Goal: Information Seeking & Learning: Learn about a topic

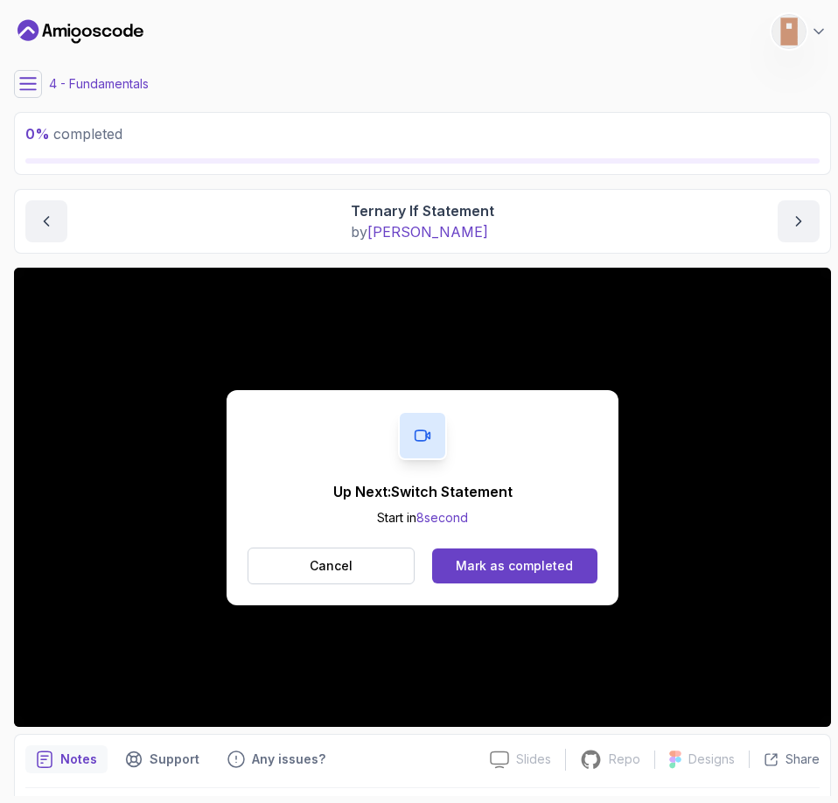
click at [360, 567] on button "Cancel" at bounding box center [331, 566] width 167 height 37
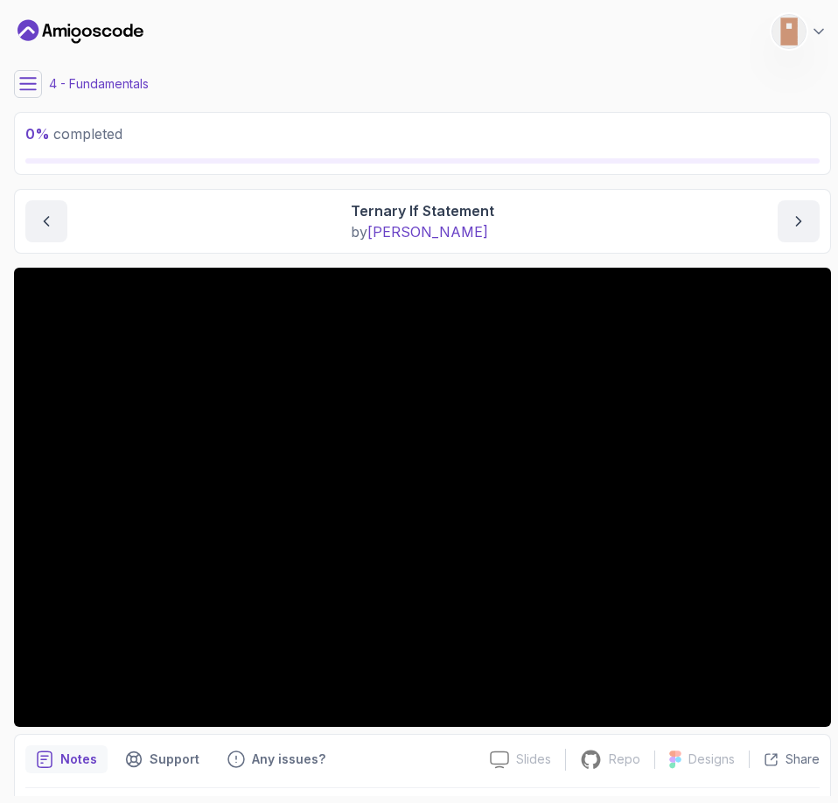
scroll to position [52, 0]
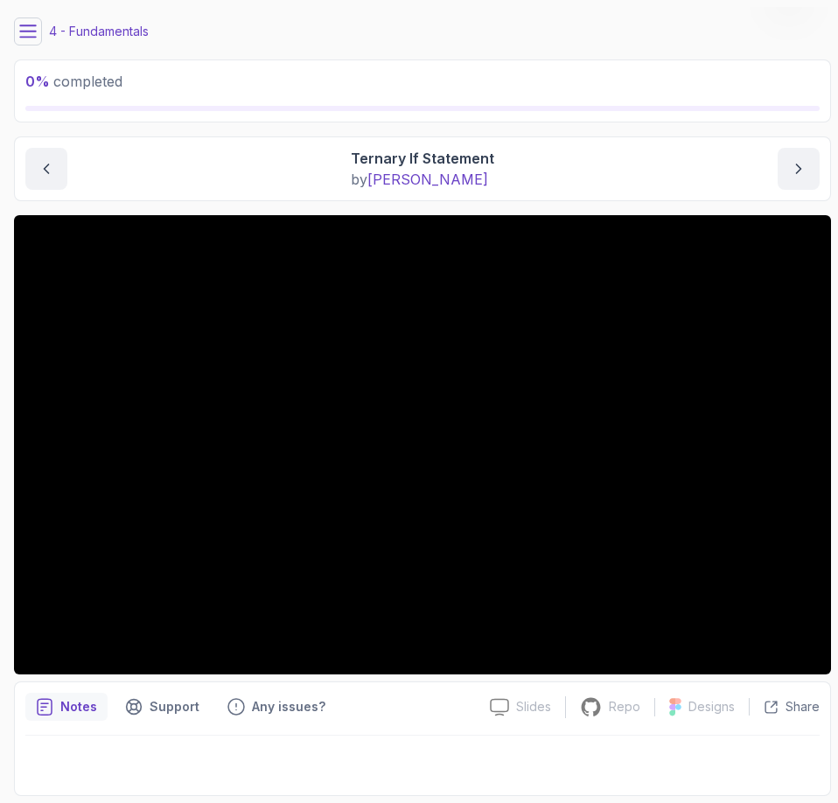
click at [120, 59] on div "0 % completed" at bounding box center [422, 90] width 817 height 63
drag, startPoint x: 102, startPoint y: 36, endPoint x: 35, endPoint y: 37, distance: 67.4
click at [101, 35] on p "4 - Fundamentals" at bounding box center [99, 31] width 100 height 17
click at [27, 38] on icon at bounding box center [27, 31] width 17 height 17
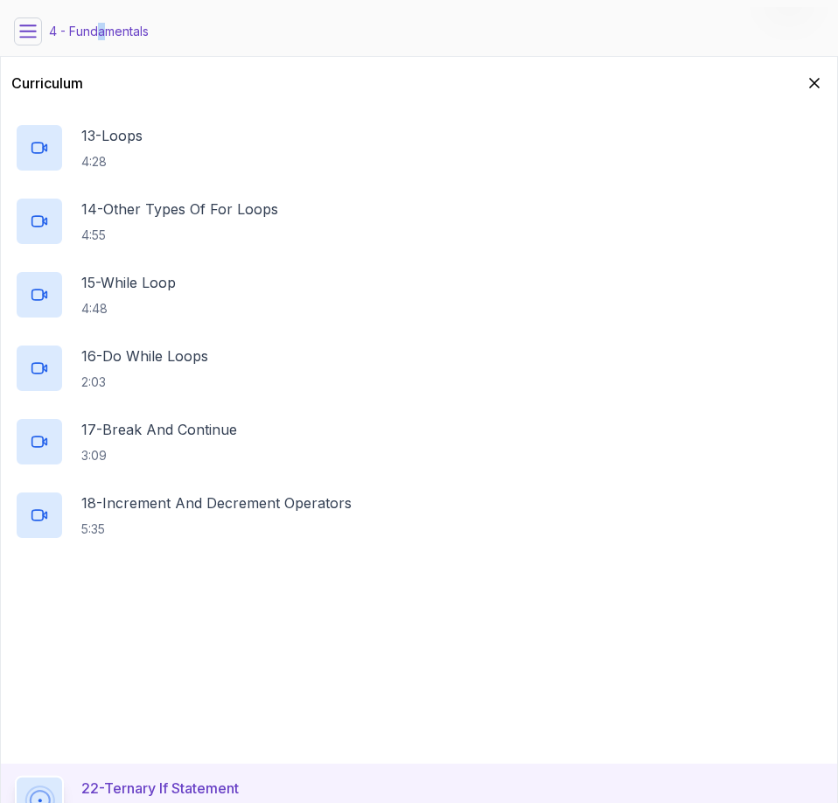
scroll to position [1168, 0]
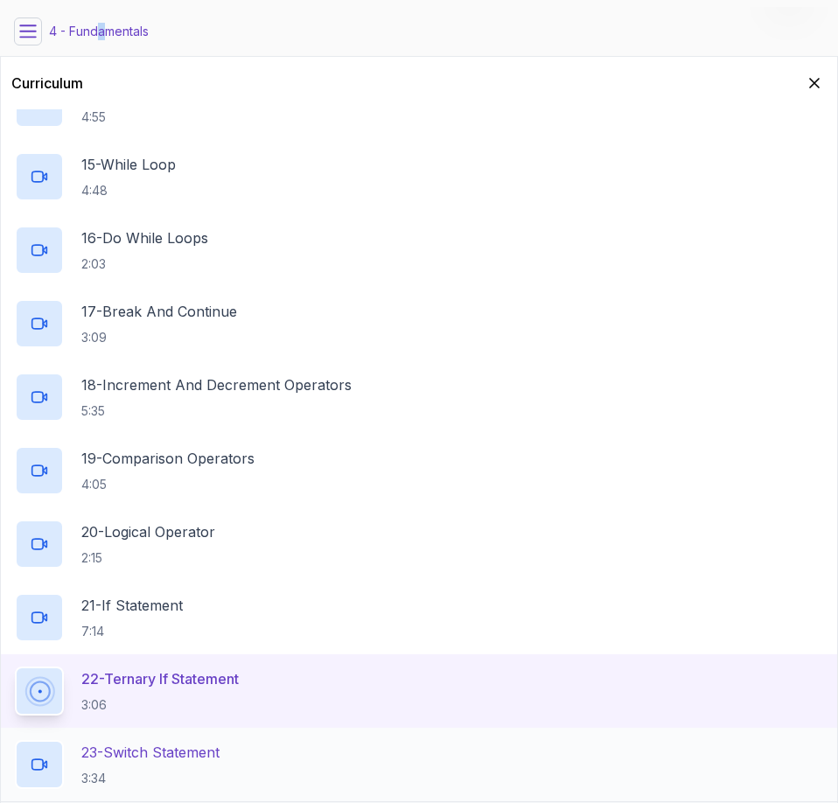
click at [145, 767] on h2 "23 - Switch Statement 3:34" at bounding box center [150, 764] width 138 height 45
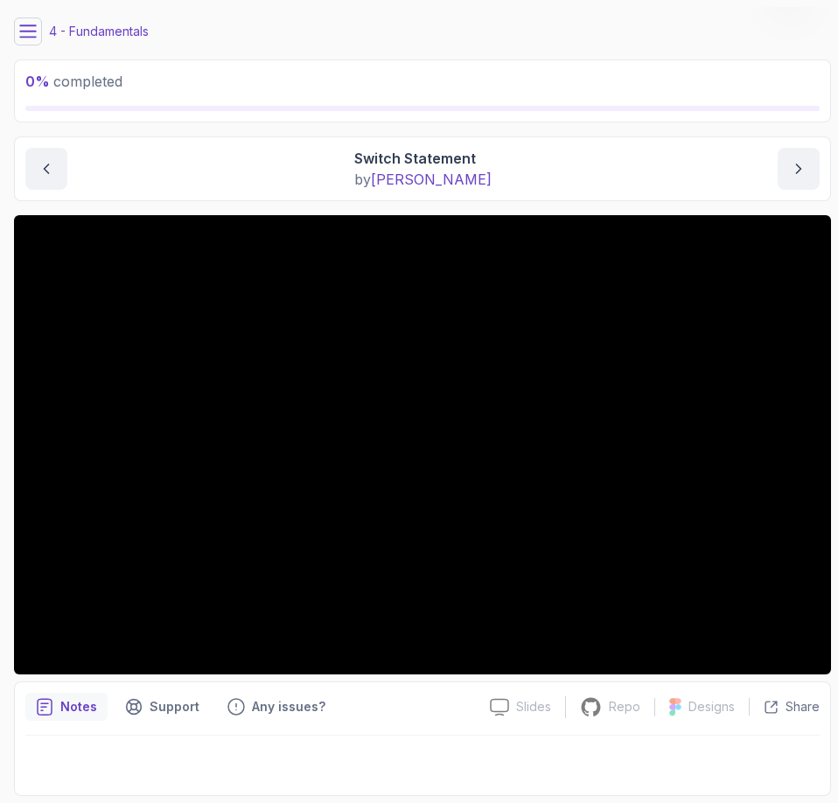
click at [439, 717] on div "Notes Support Any issues?" at bounding box center [250, 707] width 451 height 28
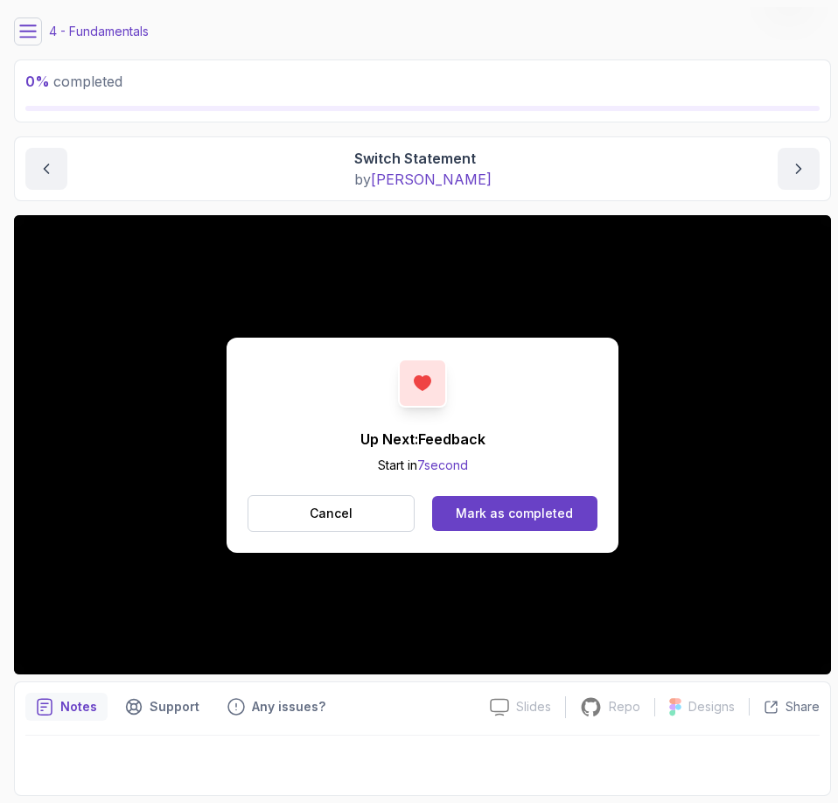
click at [38, 38] on button at bounding box center [28, 31] width 28 height 28
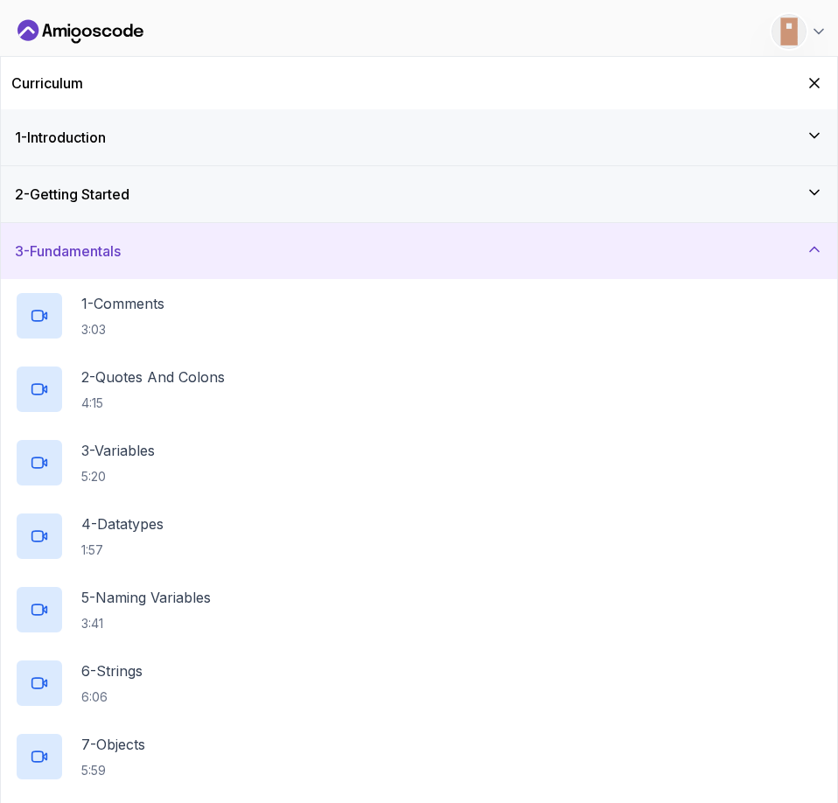
click at [823, 235] on div "3 - Fundamentals" at bounding box center [419, 251] width 836 height 56
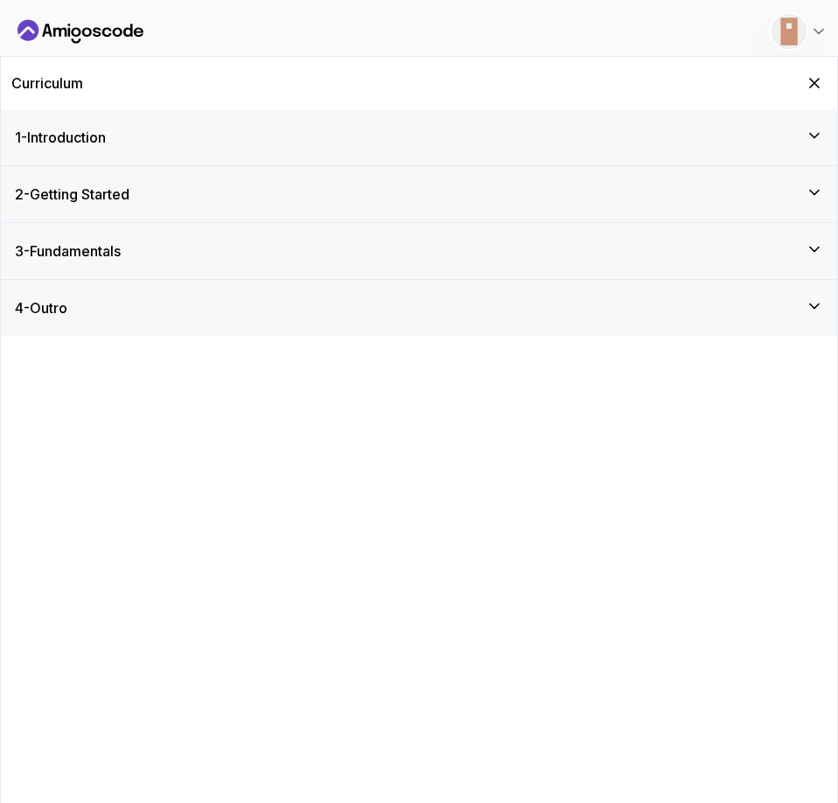
click at [67, 311] on h3 "4 - Outro" at bounding box center [41, 307] width 52 height 21
click at [91, 302] on div "4 - Outro" at bounding box center [419, 307] width 808 height 21
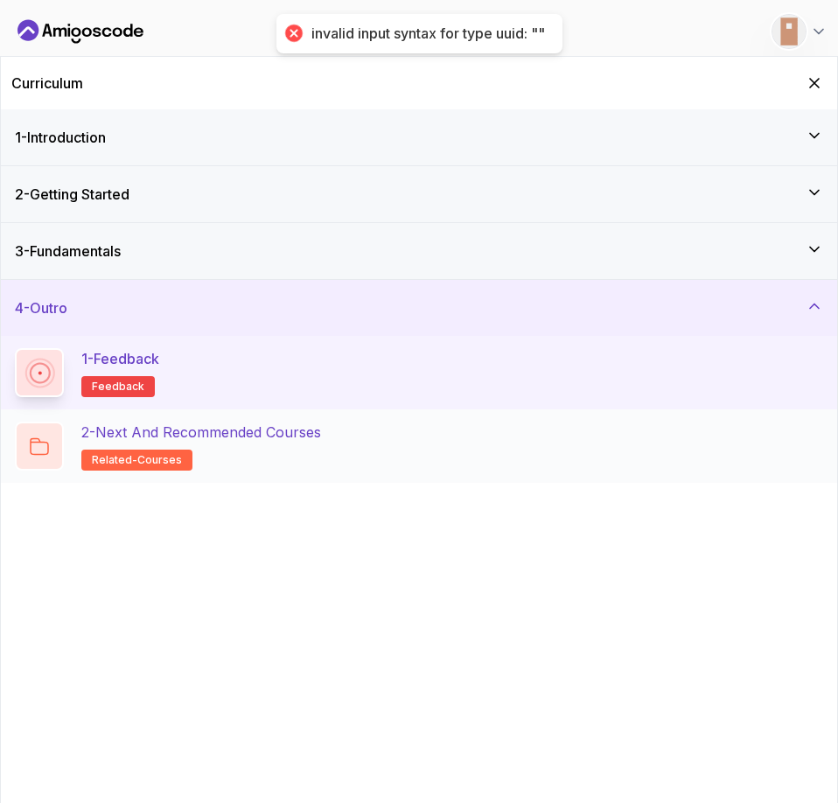
click at [228, 446] on h2 "2 - Next and Recommended Courses related-courses" at bounding box center [201, 446] width 240 height 49
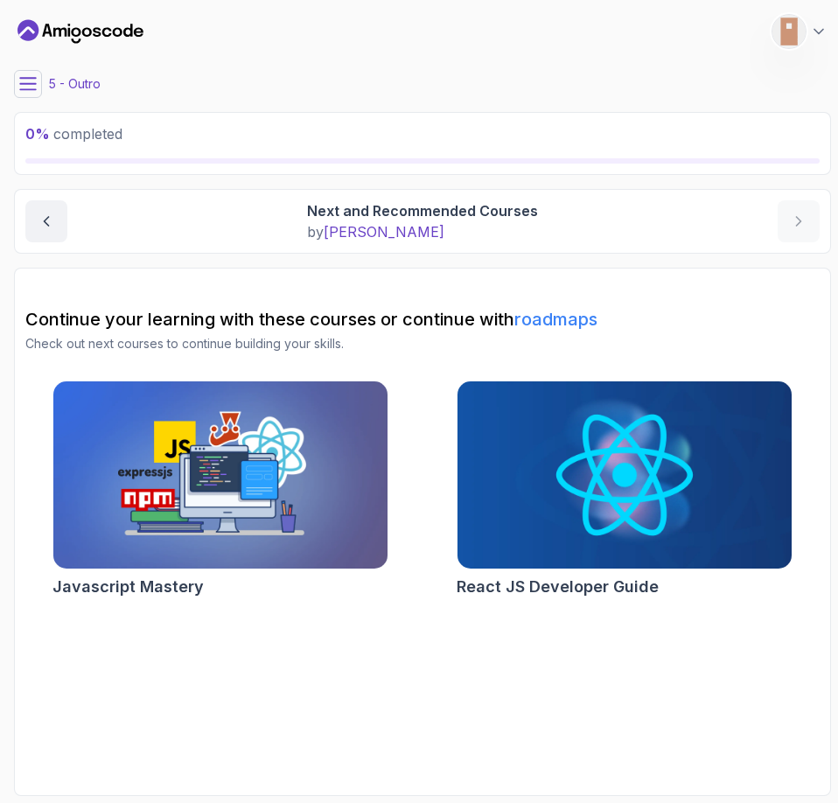
click at [202, 481] on img at bounding box center [220, 475] width 351 height 197
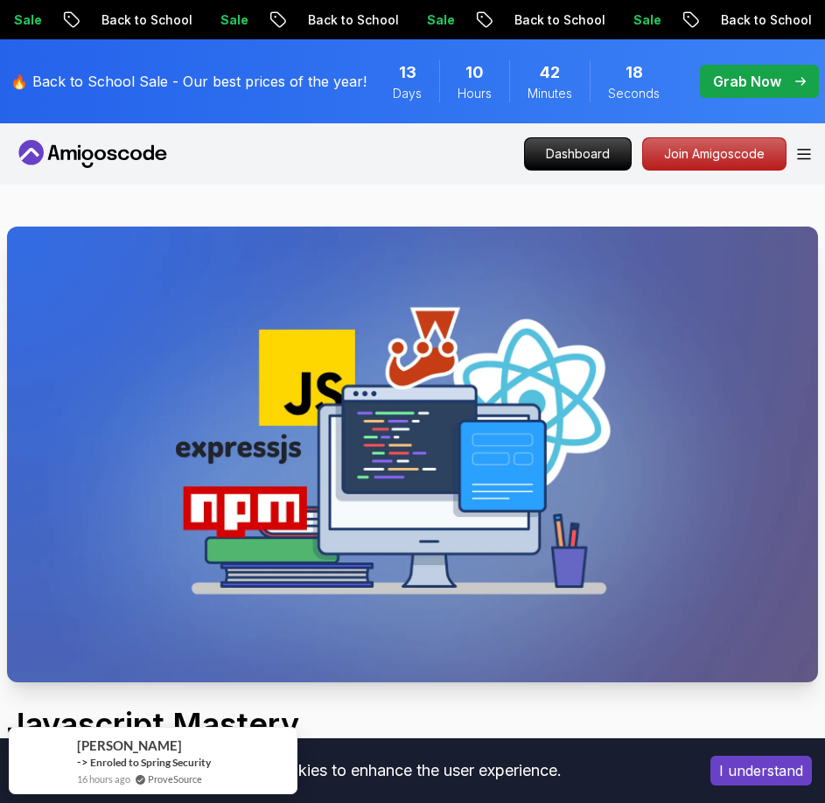
click at [760, 760] on button "I understand" at bounding box center [760, 771] width 101 height 30
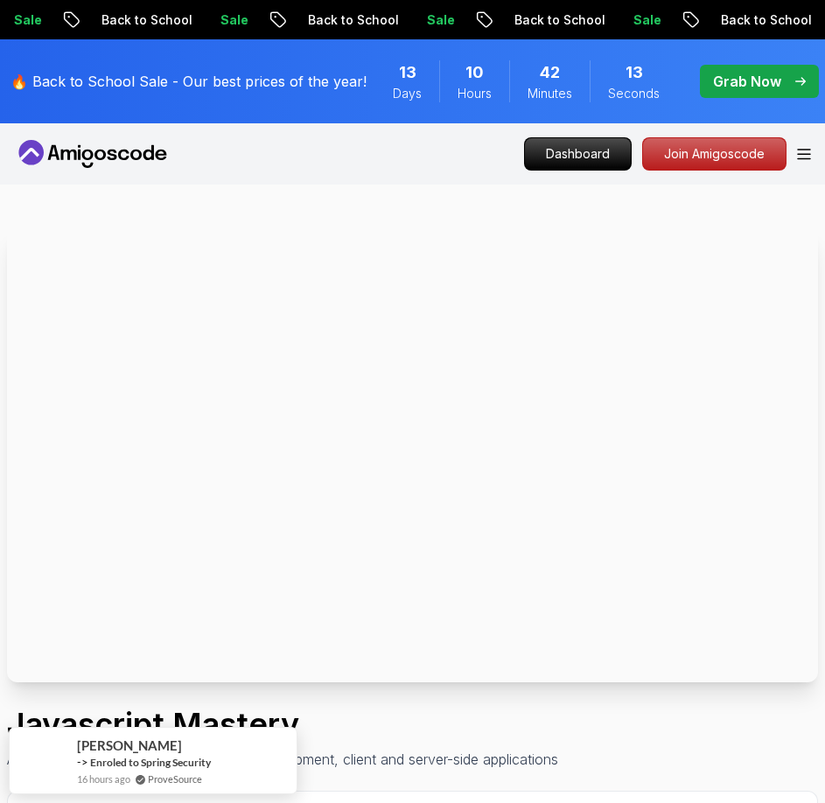
click at [811, 231] on div at bounding box center [811, 234] width 14 height 14
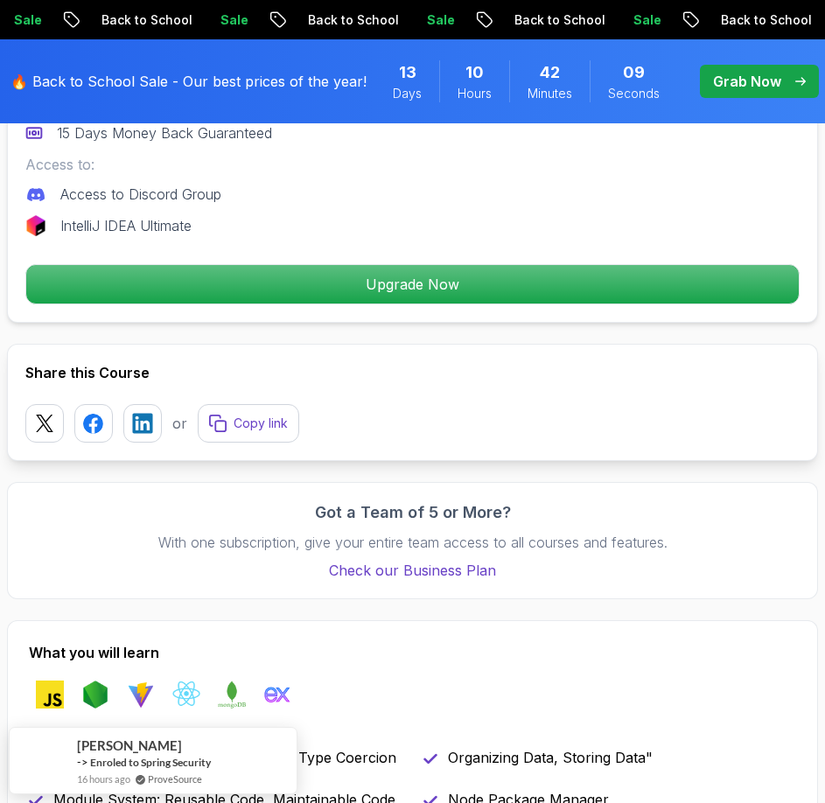
scroll to position [1137, 0]
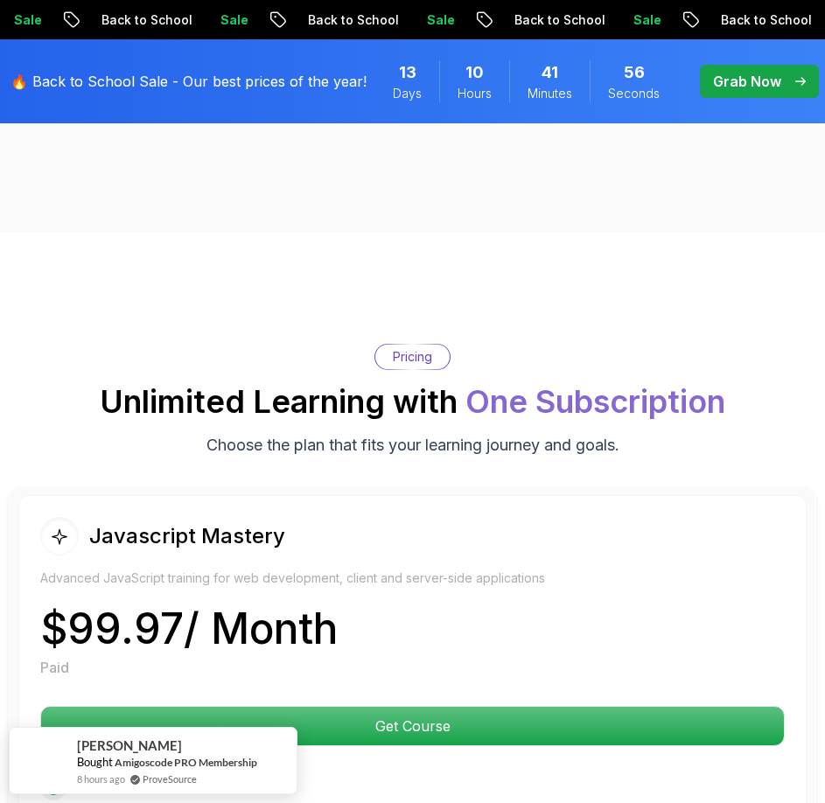
scroll to position [3674, 0]
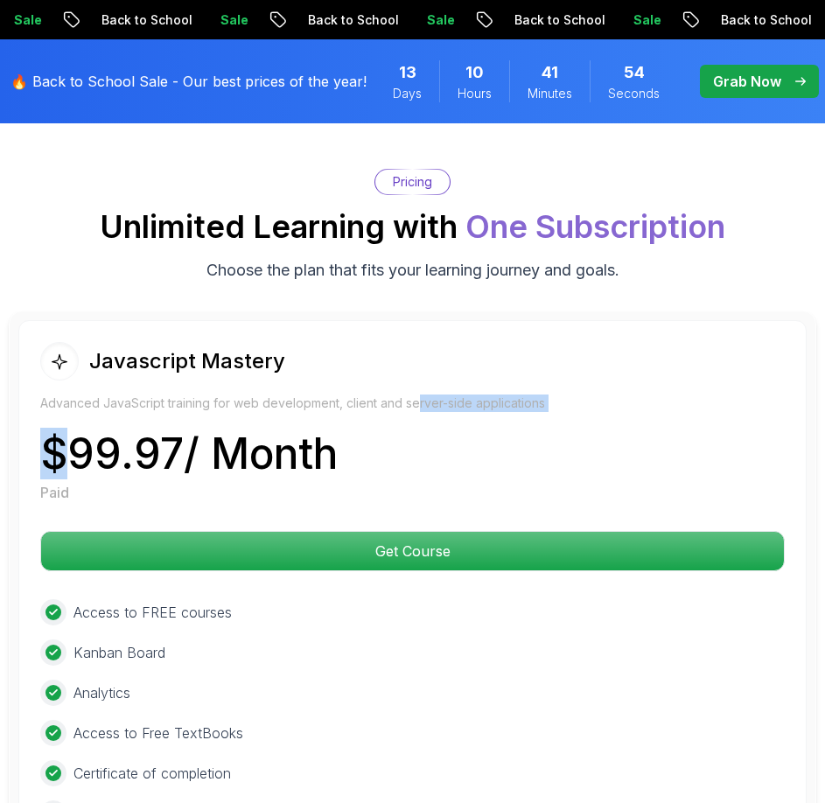
drag, startPoint x: 56, startPoint y: 413, endPoint x: 420, endPoint y: 411, distance: 363.9
click at [420, 411] on div "Javascript Mastery Advanced JavaScript training for web development, client and…" at bounding box center [412, 422] width 744 height 161
click at [420, 411] on p "Advanced JavaScript training for web development, client and server-side applic…" at bounding box center [412, 403] width 744 height 17
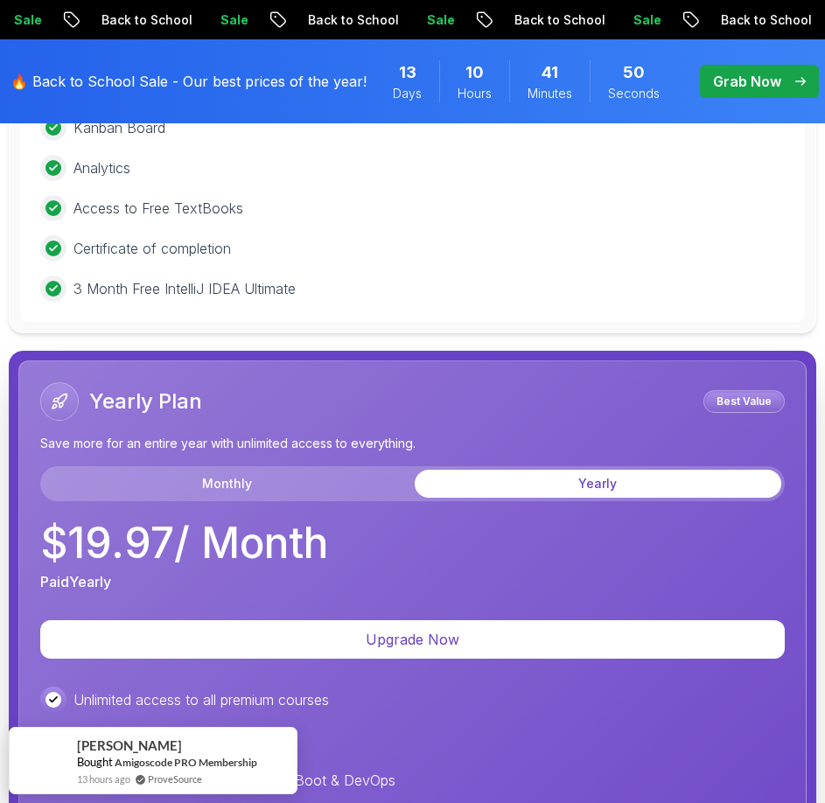
scroll to position [4286, 0]
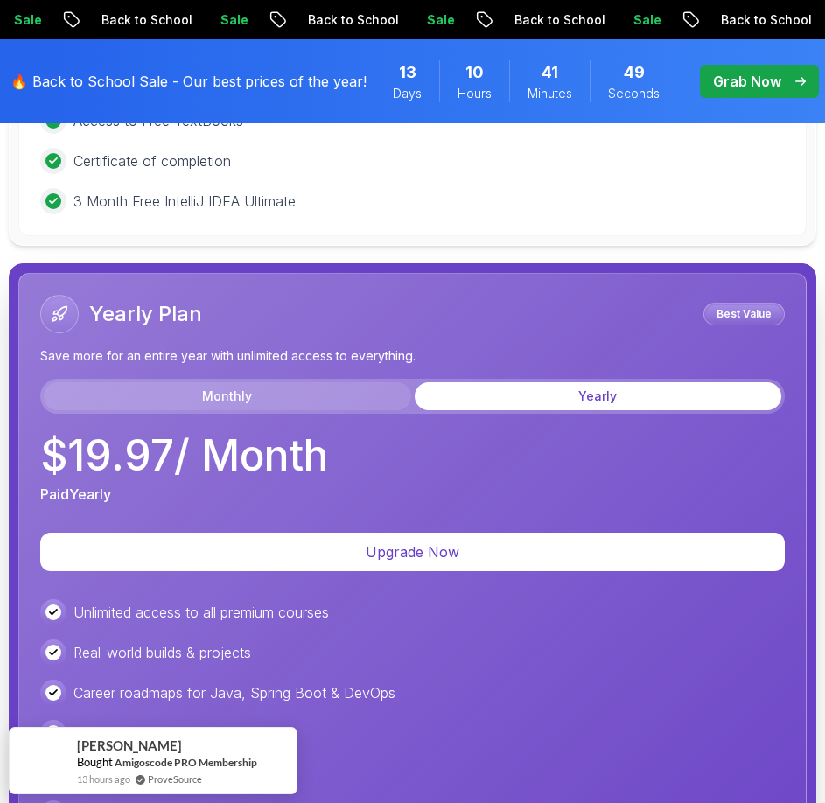
click at [321, 395] on button "Monthly" at bounding box center [227, 396] width 367 height 28
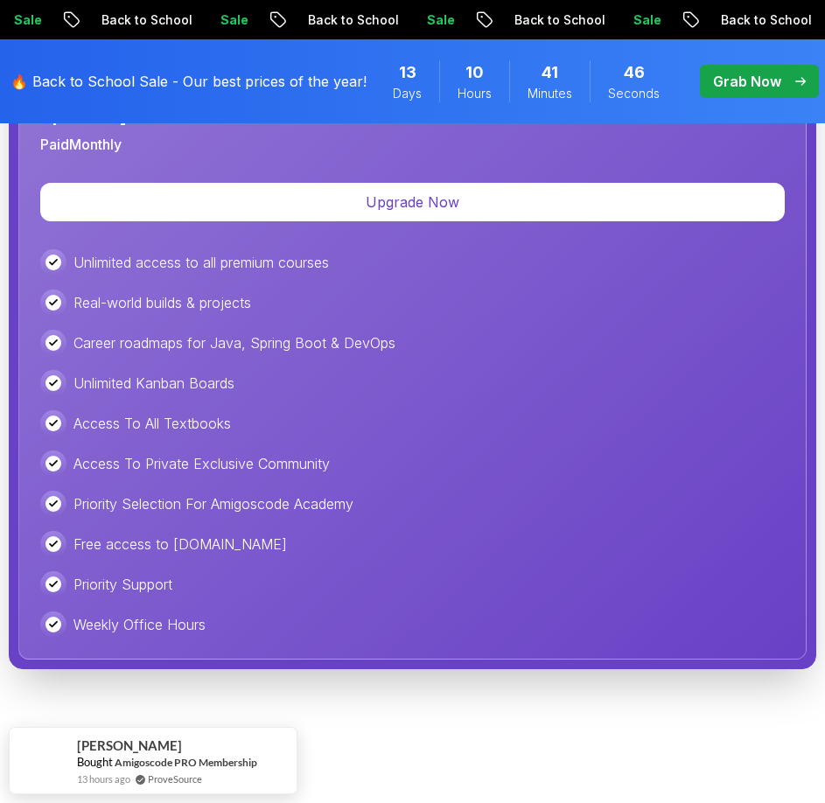
scroll to position [5161, 0]
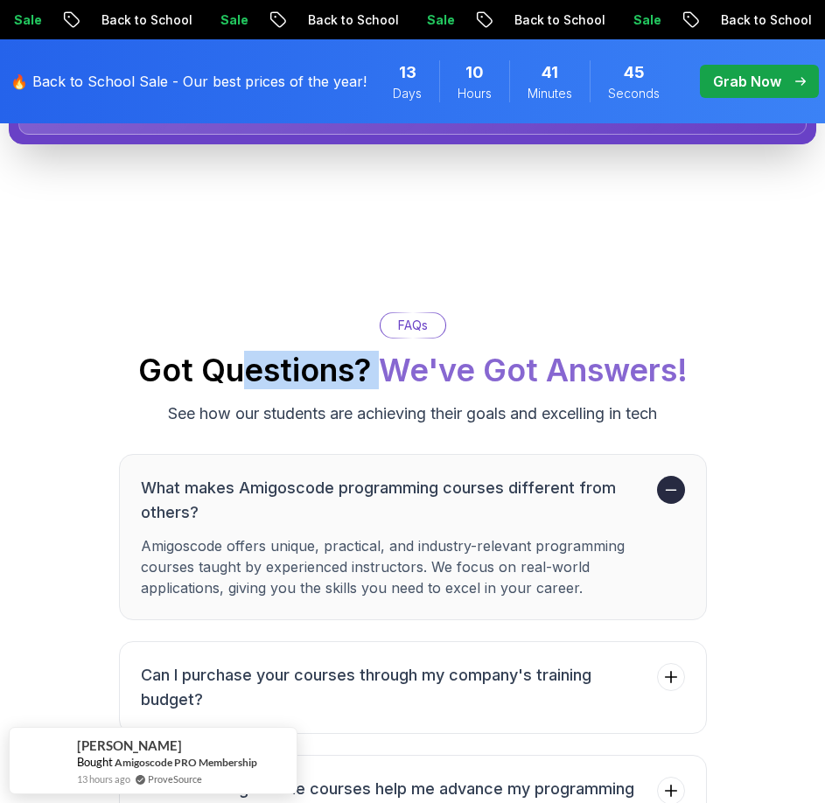
drag, startPoint x: 250, startPoint y: 367, endPoint x: 385, endPoint y: 367, distance: 134.7
click at [385, 367] on h2 "Got Questions? We've Got Answers!" at bounding box center [412, 370] width 549 height 35
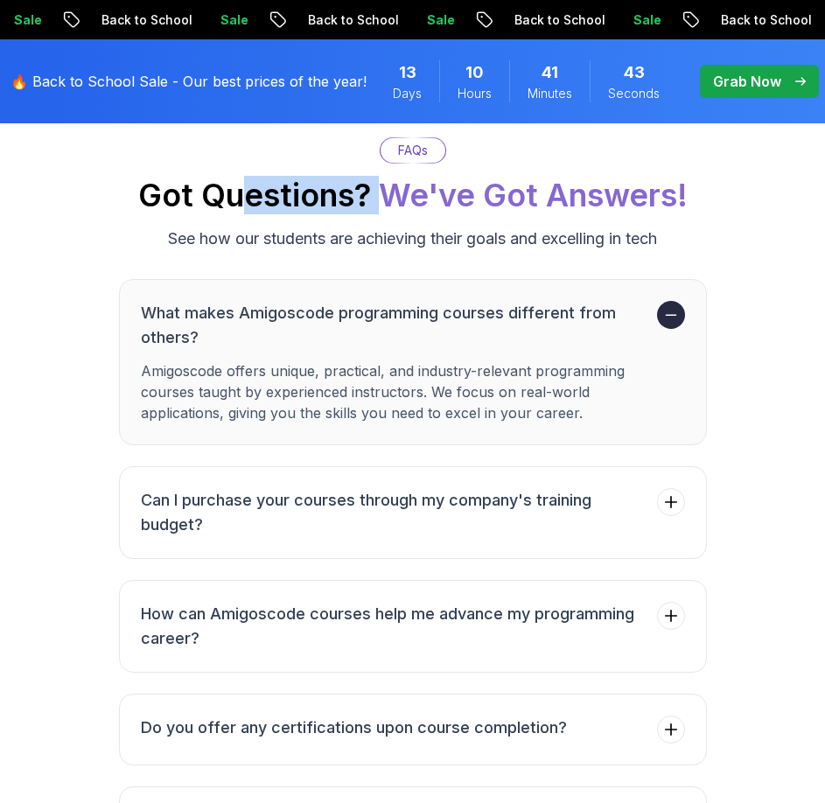
click at [612, 330] on h3 "What makes Amigoscode programming courses different from others?" at bounding box center [395, 325] width 509 height 49
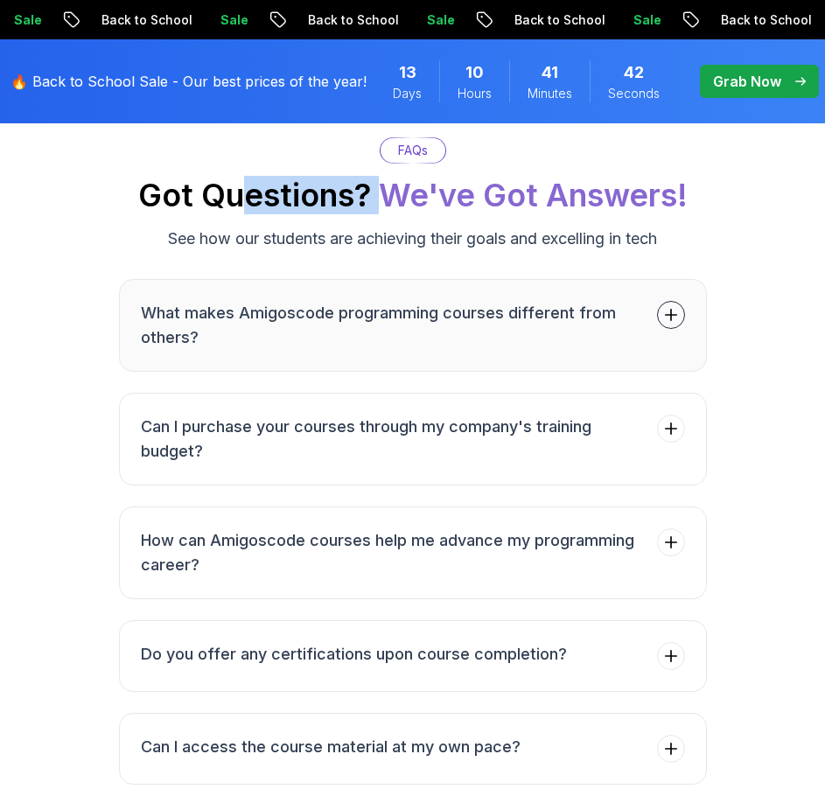
click at [612, 330] on h3 "What makes Amigoscode programming courses different from others?" at bounding box center [395, 325] width 509 height 49
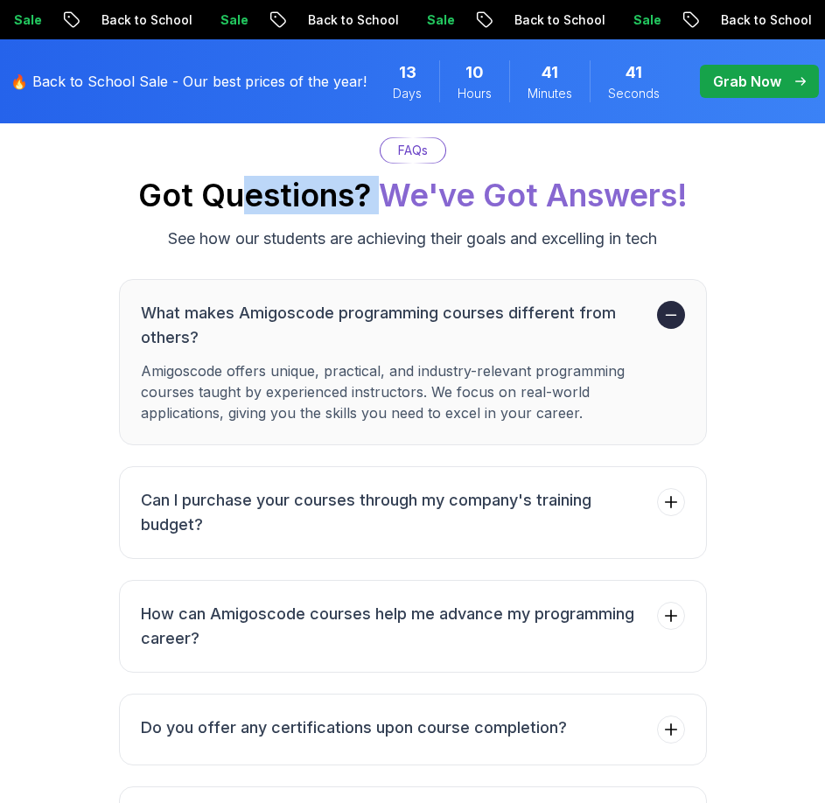
drag, startPoint x: 384, startPoint y: 380, endPoint x: 409, endPoint y: 389, distance: 27.1
click at [409, 389] on p "Amigoscode offers unique, practical, and industry-relevant programming courses …" at bounding box center [395, 391] width 509 height 63
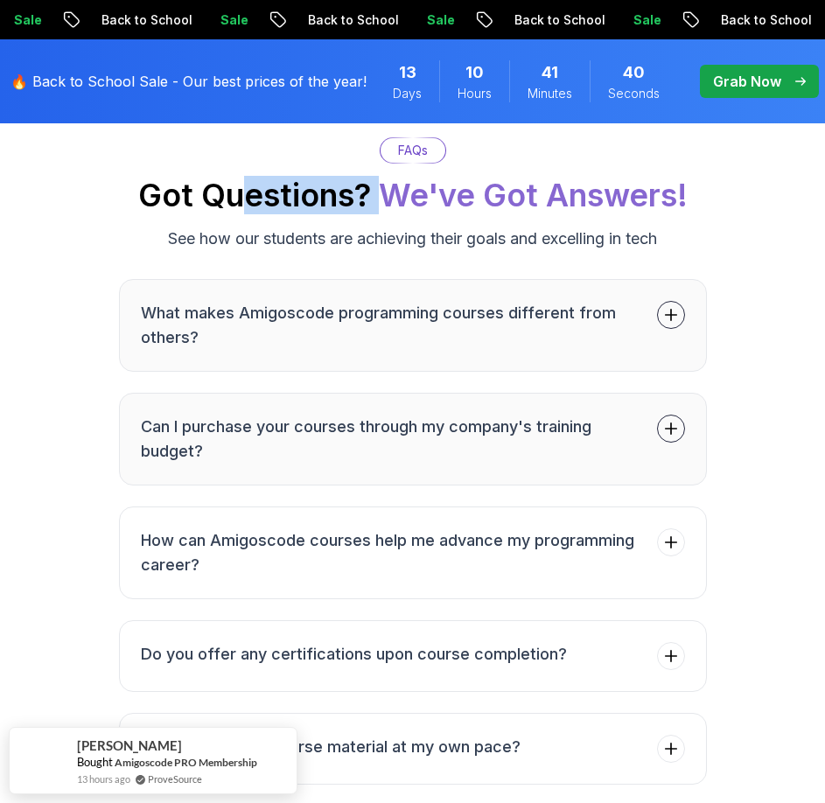
scroll to position [5424, 0]
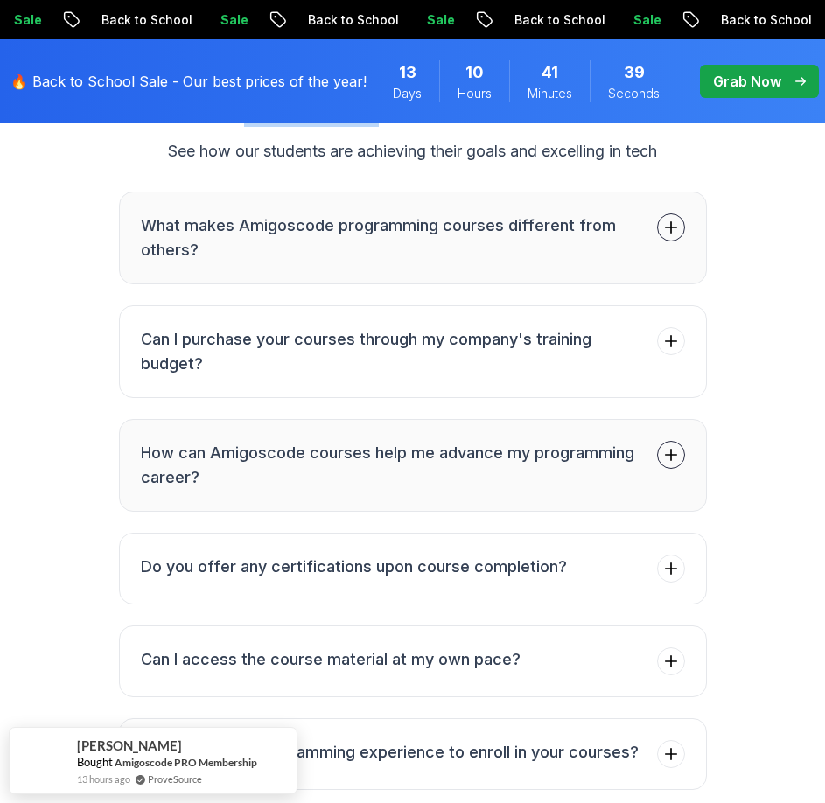
click at [408, 459] on h3 "How can Amigoscode courses help me advance my programming career?" at bounding box center [395, 465] width 509 height 49
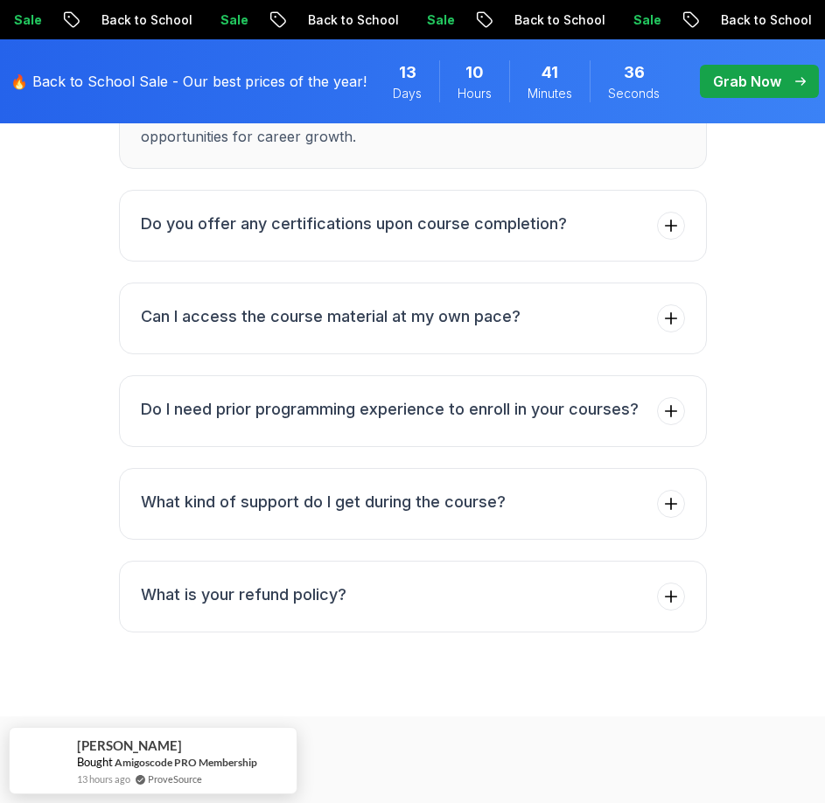
scroll to position [5948, 0]
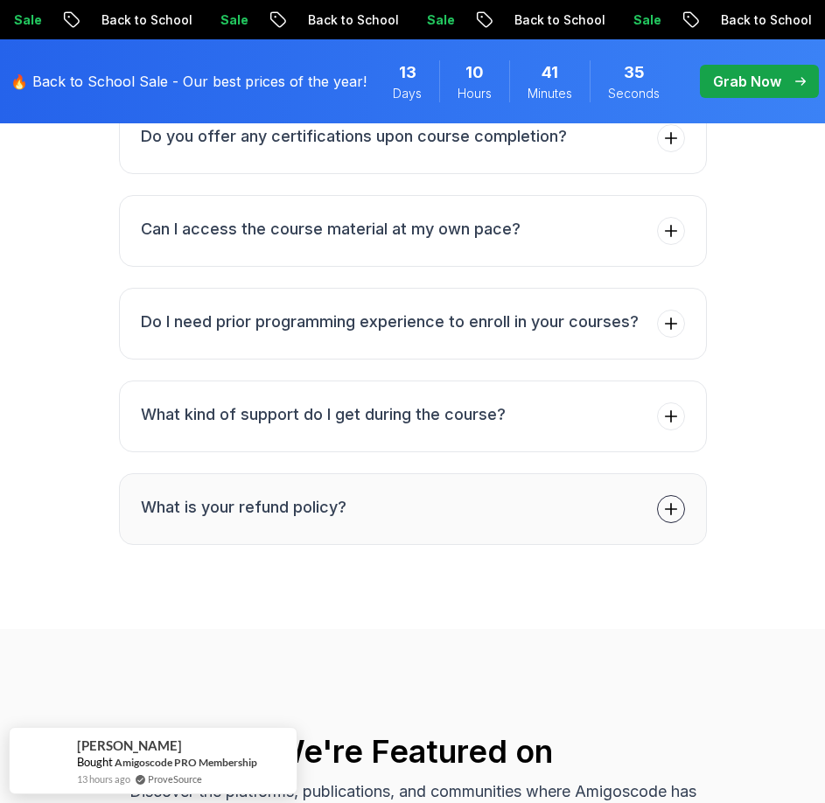
click at [405, 481] on button "What is your refund policy?" at bounding box center [413, 509] width 588 height 72
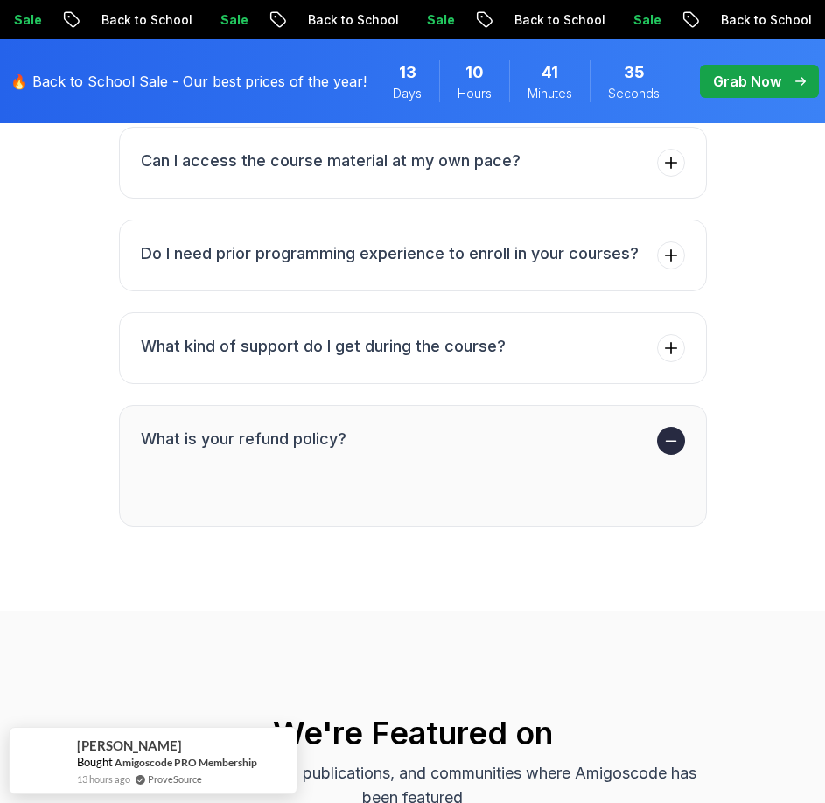
scroll to position [5935, 0]
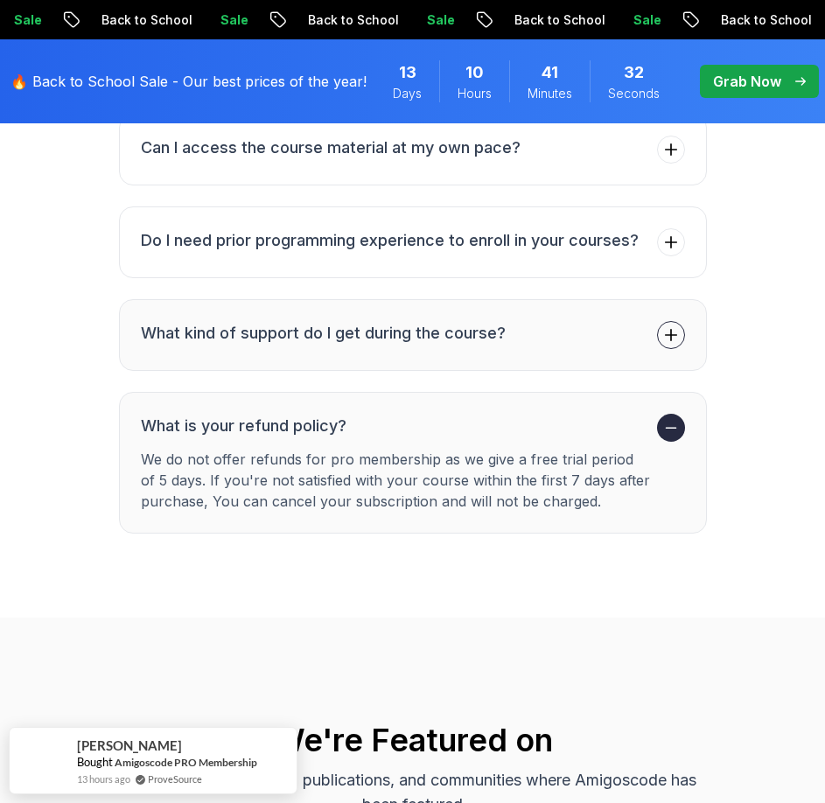
click at [462, 318] on button "What kind of support do I get during the course?" at bounding box center [413, 335] width 588 height 72
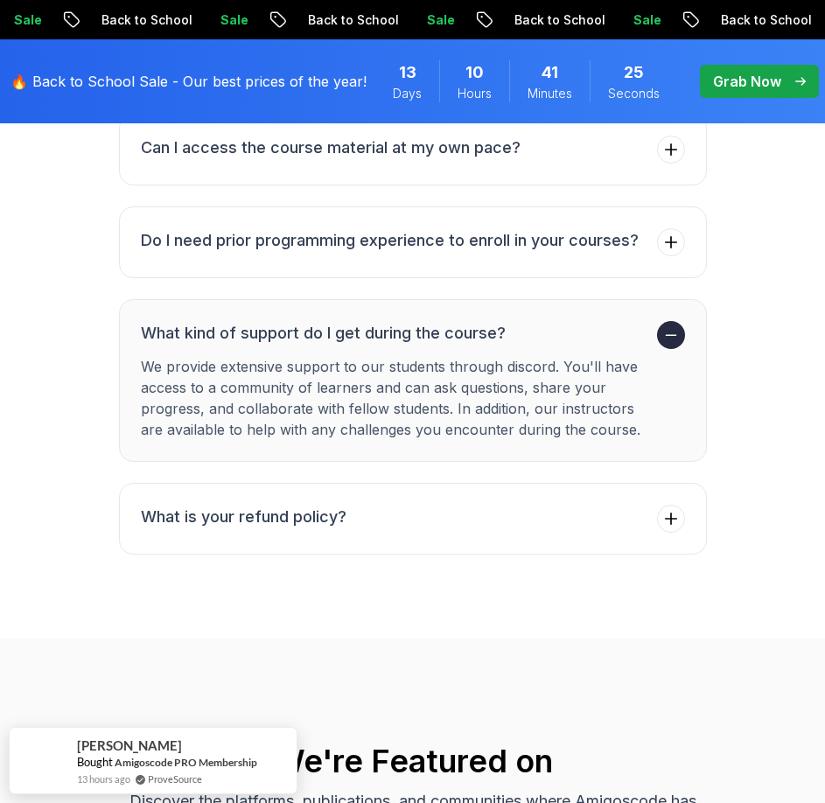
click at [361, 194] on ul "What makes Amigoscode programming courses different from others? Can I purchase…" at bounding box center [413, 117] width 588 height 875
click at [358, 228] on h3 "Do I need prior programming experience to enroll in your courses?" at bounding box center [390, 240] width 498 height 24
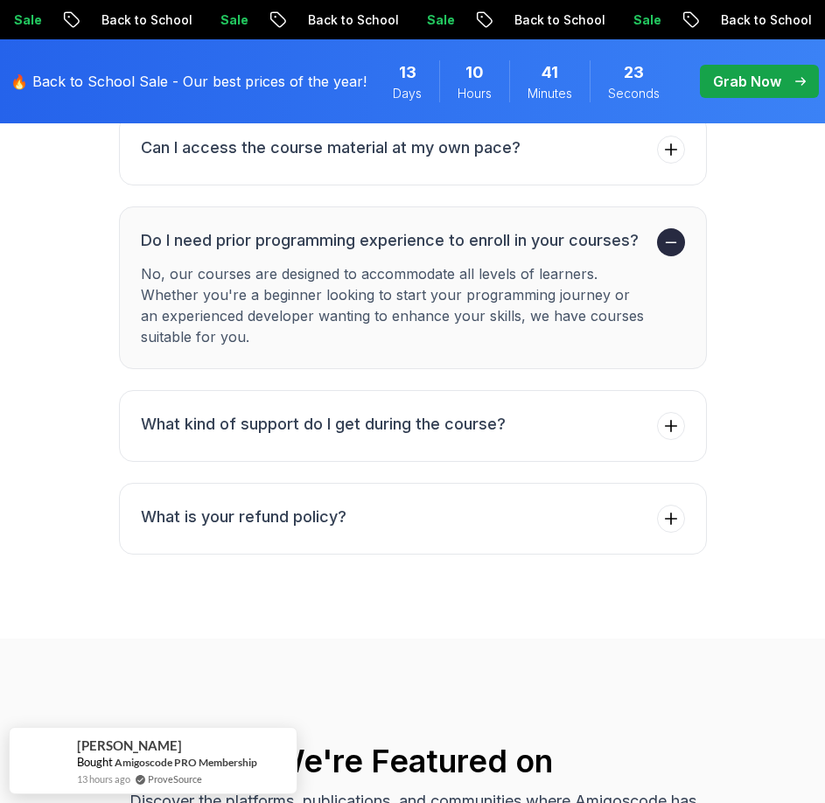
scroll to position [5848, 0]
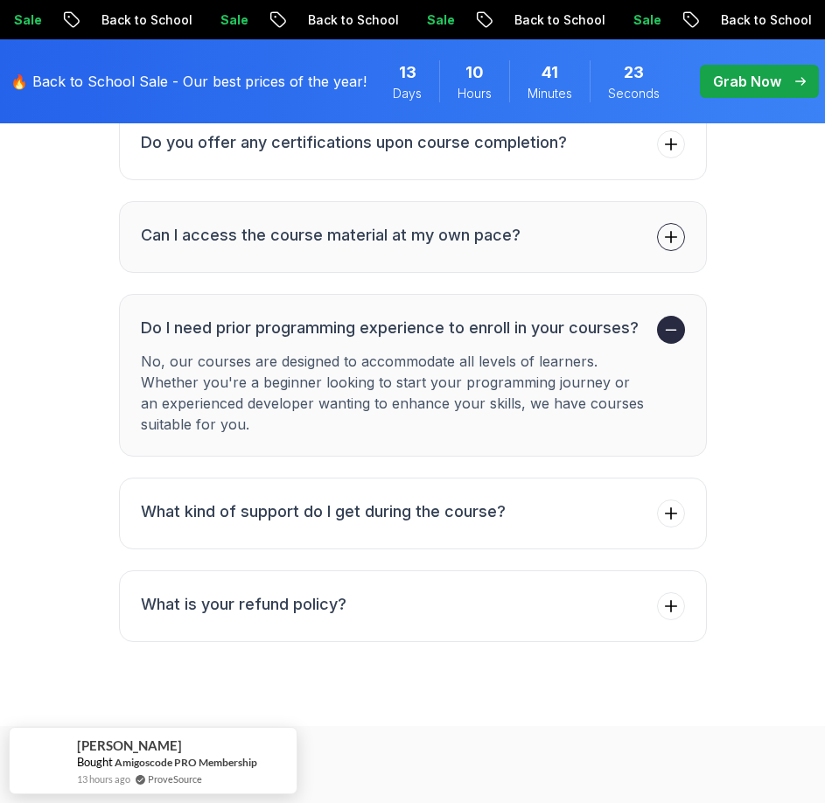
click at [363, 255] on button "Can I access the course material at my own pace?" at bounding box center [413, 237] width 588 height 72
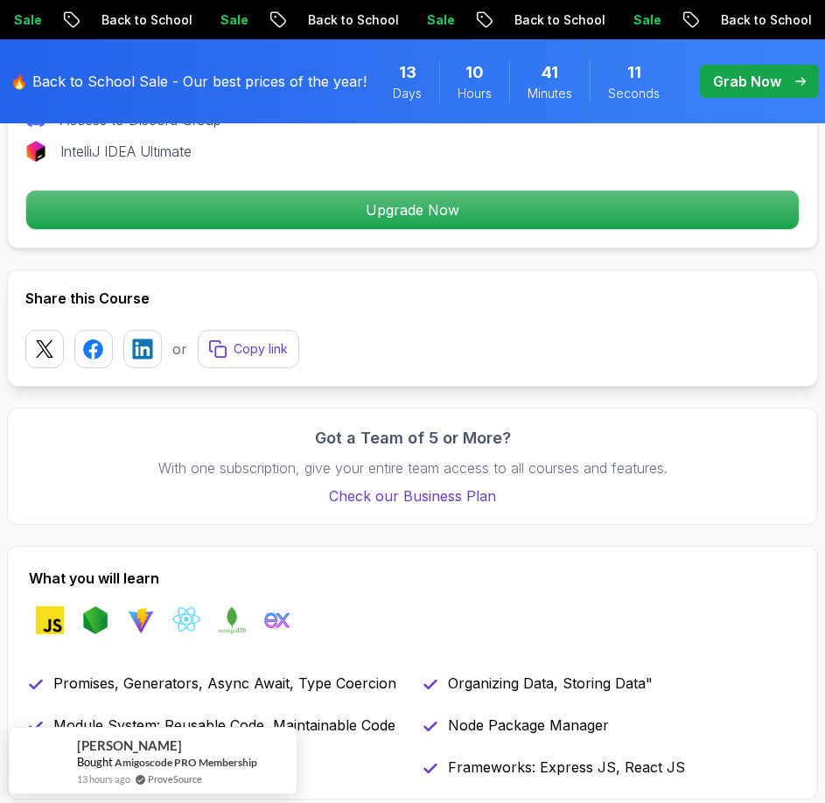
scroll to position [949, 0]
